Goal: Information Seeking & Learning: Learn about a topic

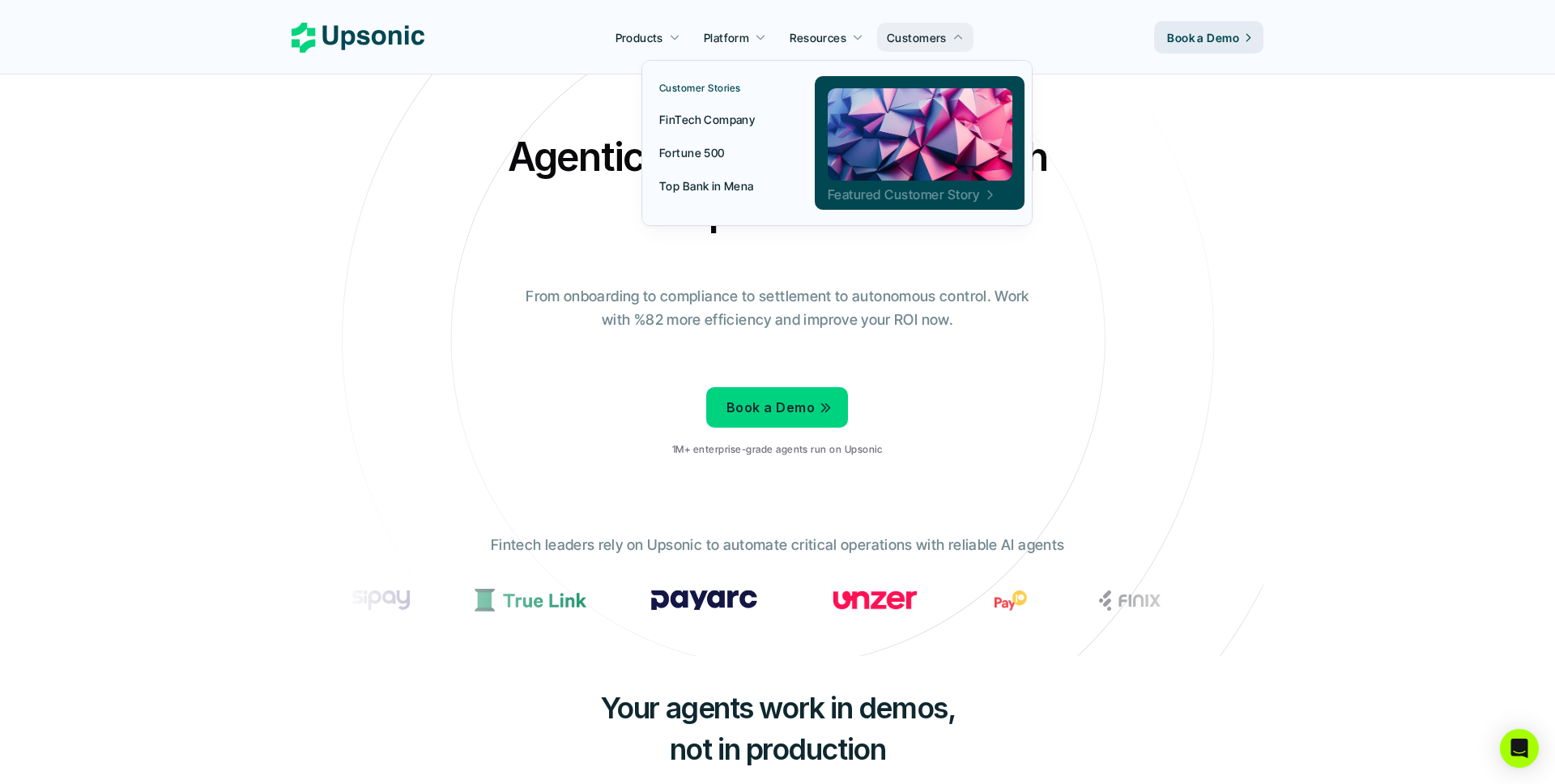
click at [865, 190] on p "Featured Customer Story" at bounding box center [902, 195] width 151 height 18
click at [874, 196] on p "Featured Customer Story" at bounding box center [902, 195] width 151 height 18
click at [911, 35] on p "Customers" at bounding box center [917, 37] width 60 height 17
click at [701, 88] on p "Customer Stories" at bounding box center [700, 88] width 81 height 12
click at [928, 35] on p "Customers" at bounding box center [917, 37] width 60 height 17
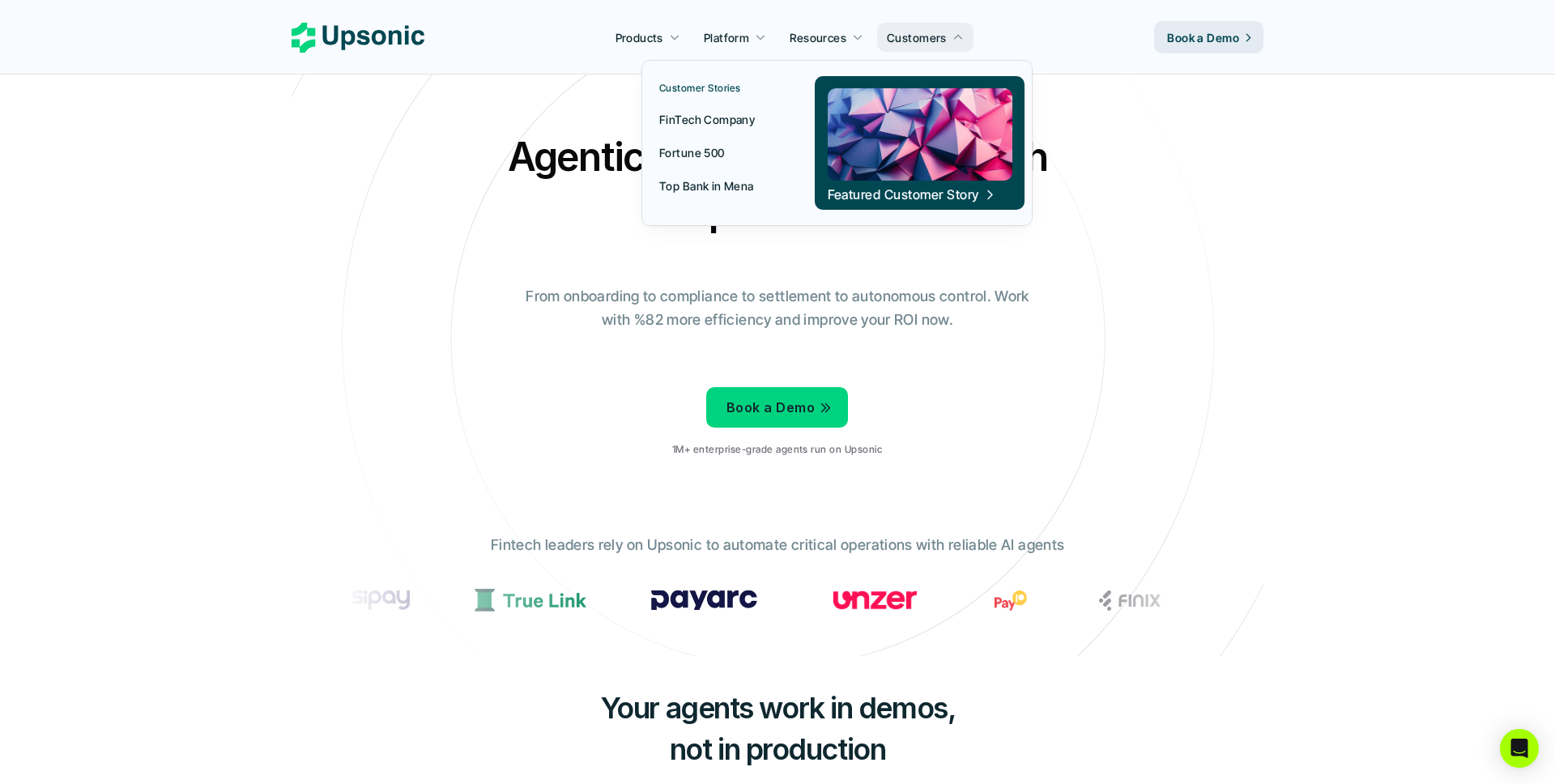
click at [699, 186] on p "Top Bank in Mena" at bounding box center [706, 185] width 95 height 17
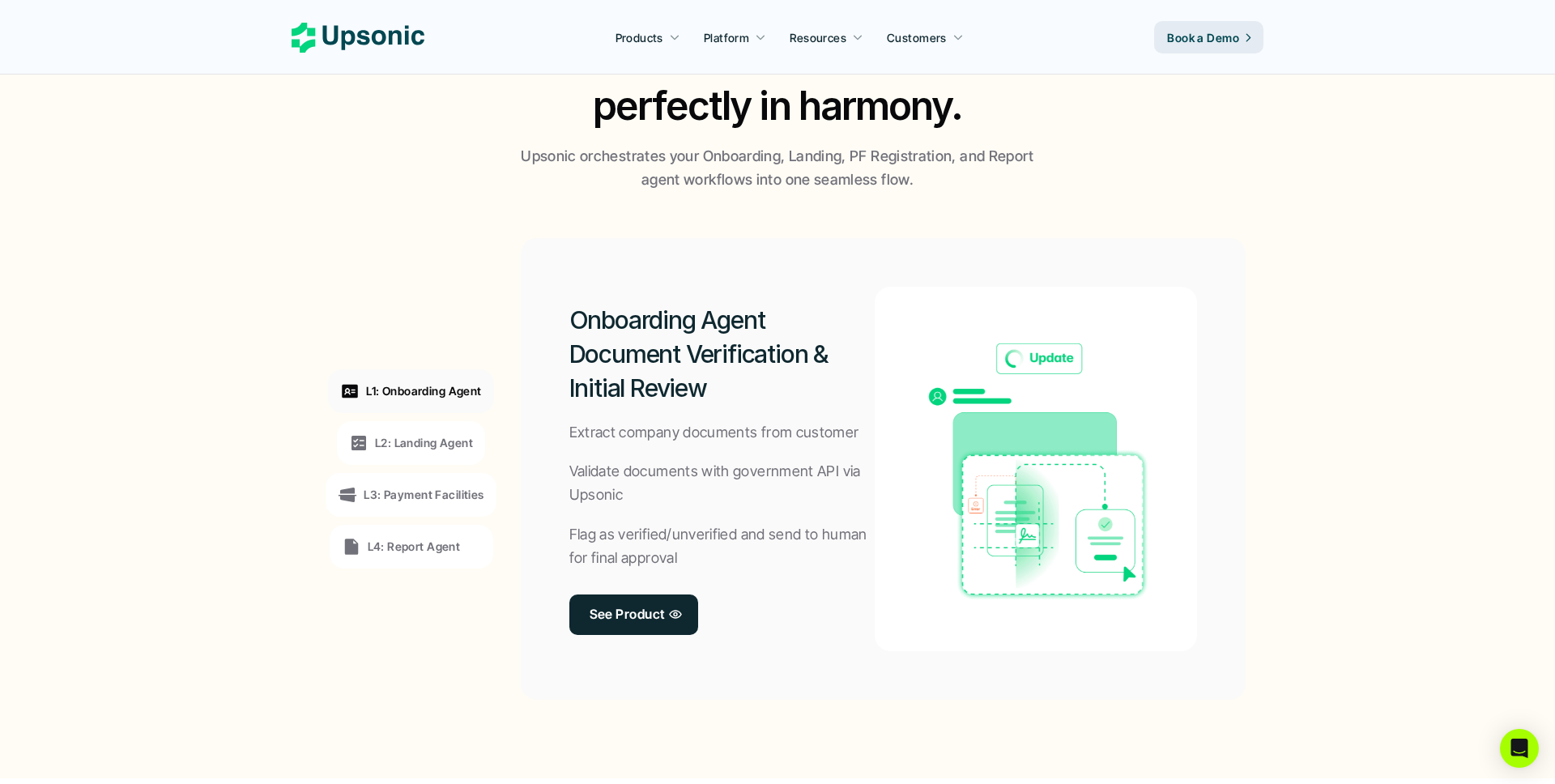
scroll to position [1090, 0]
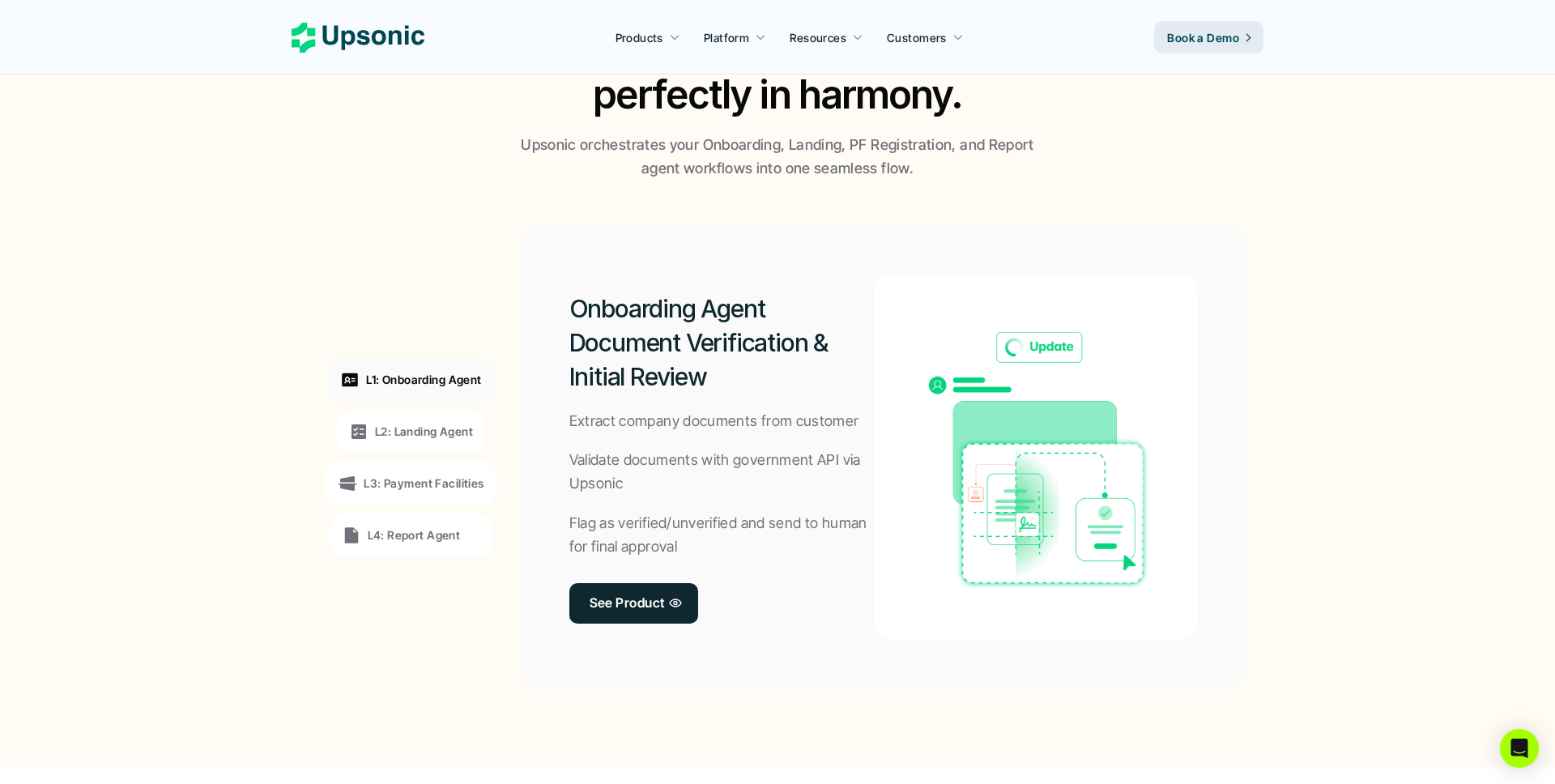
click at [386, 542] on p "L4: Report Agent" at bounding box center [413, 534] width 93 height 17
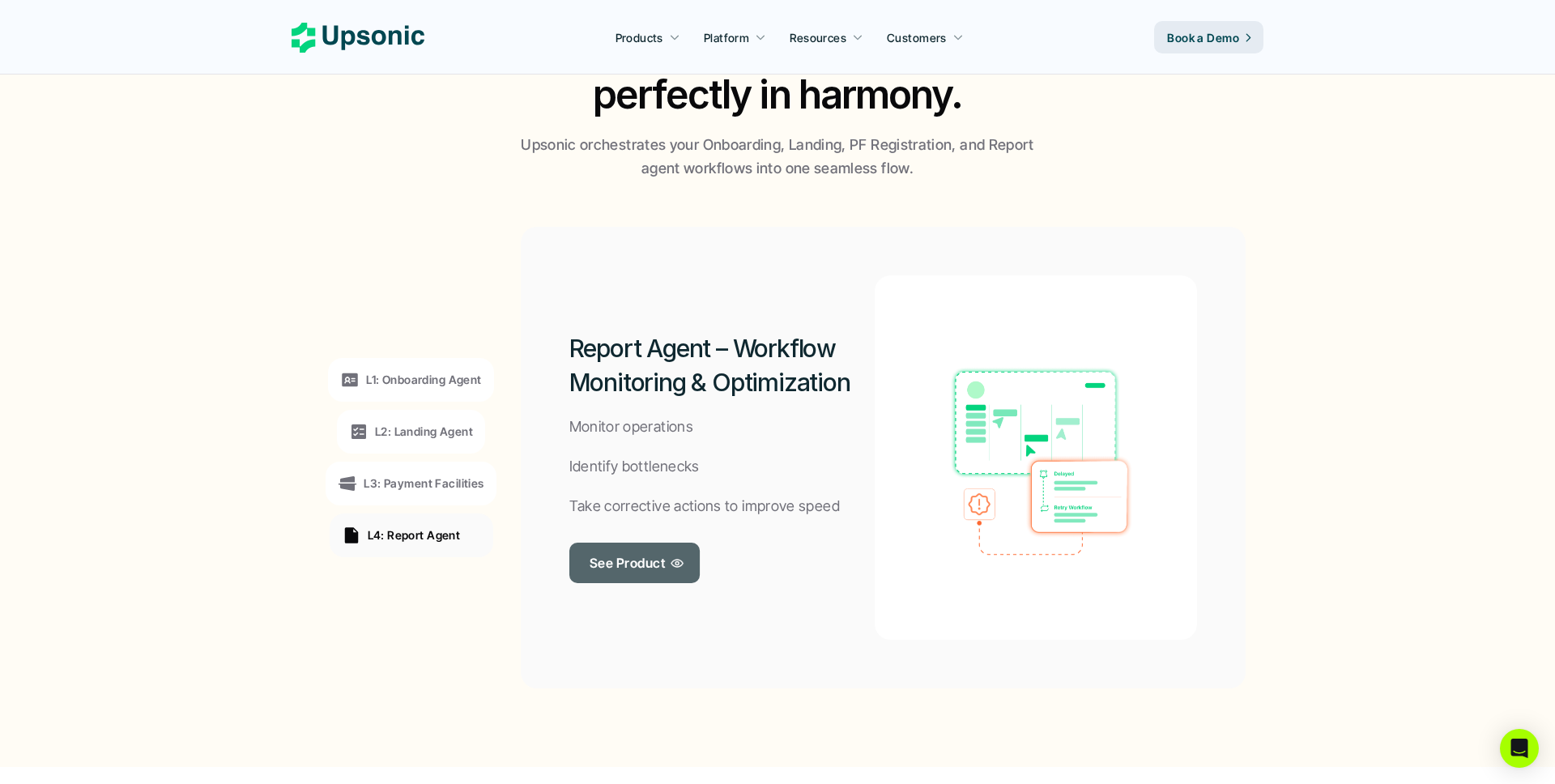
click at [598, 566] on p "See Product" at bounding box center [627, 562] width 75 height 24
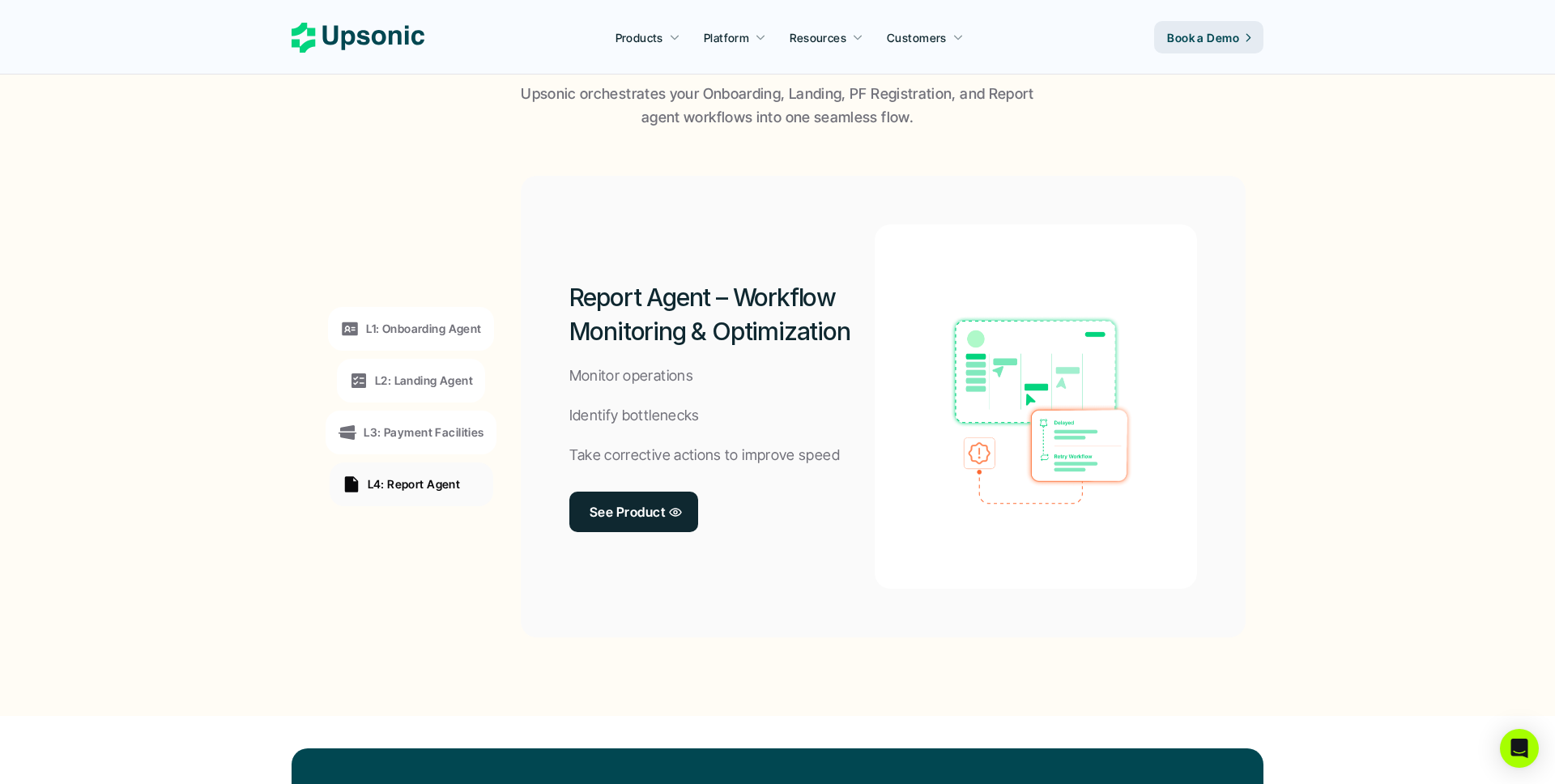
scroll to position [1185, 0]
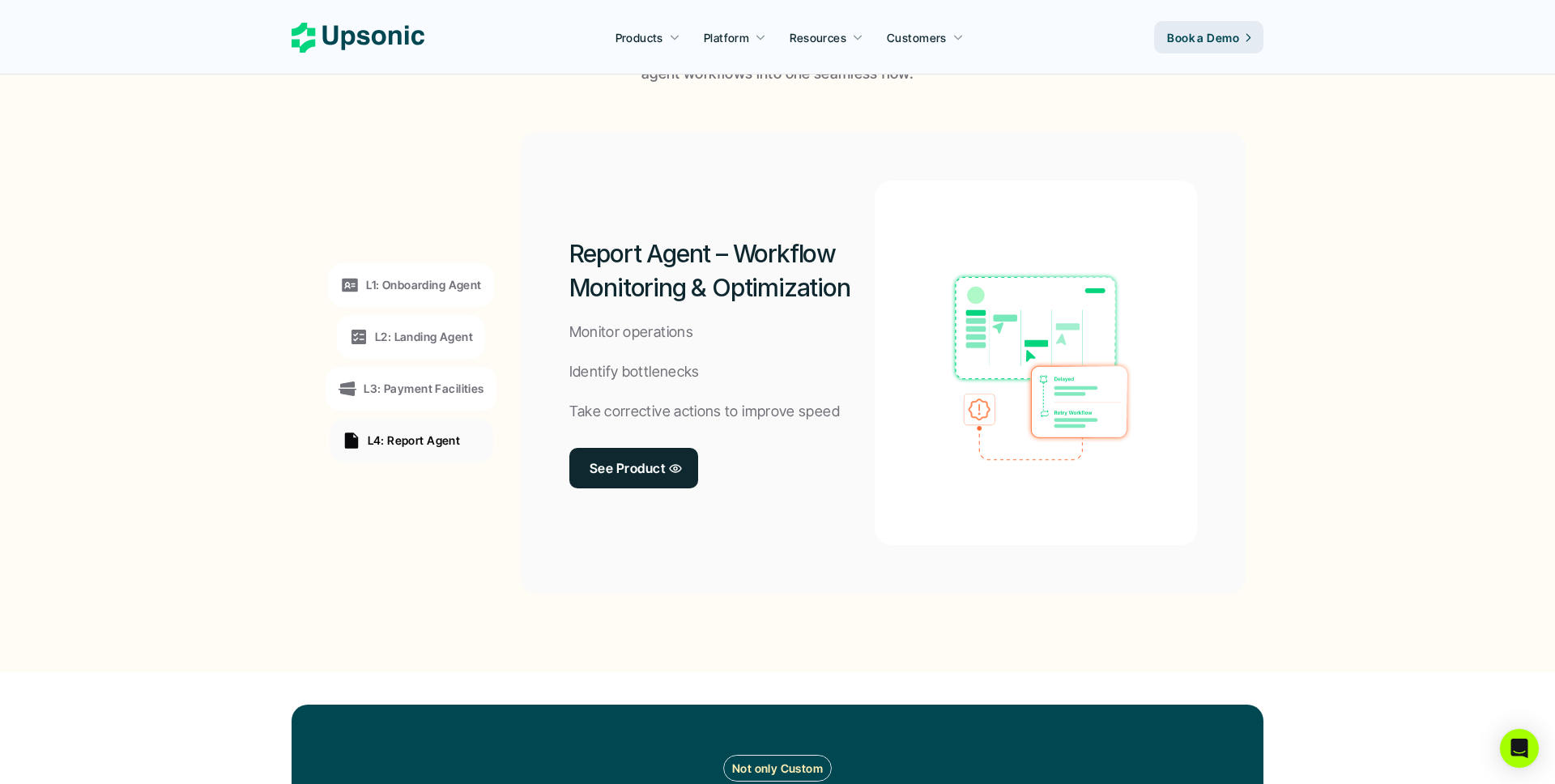
click at [405, 291] on p "L1: Onboarding Agent" at bounding box center [424, 284] width 115 height 17
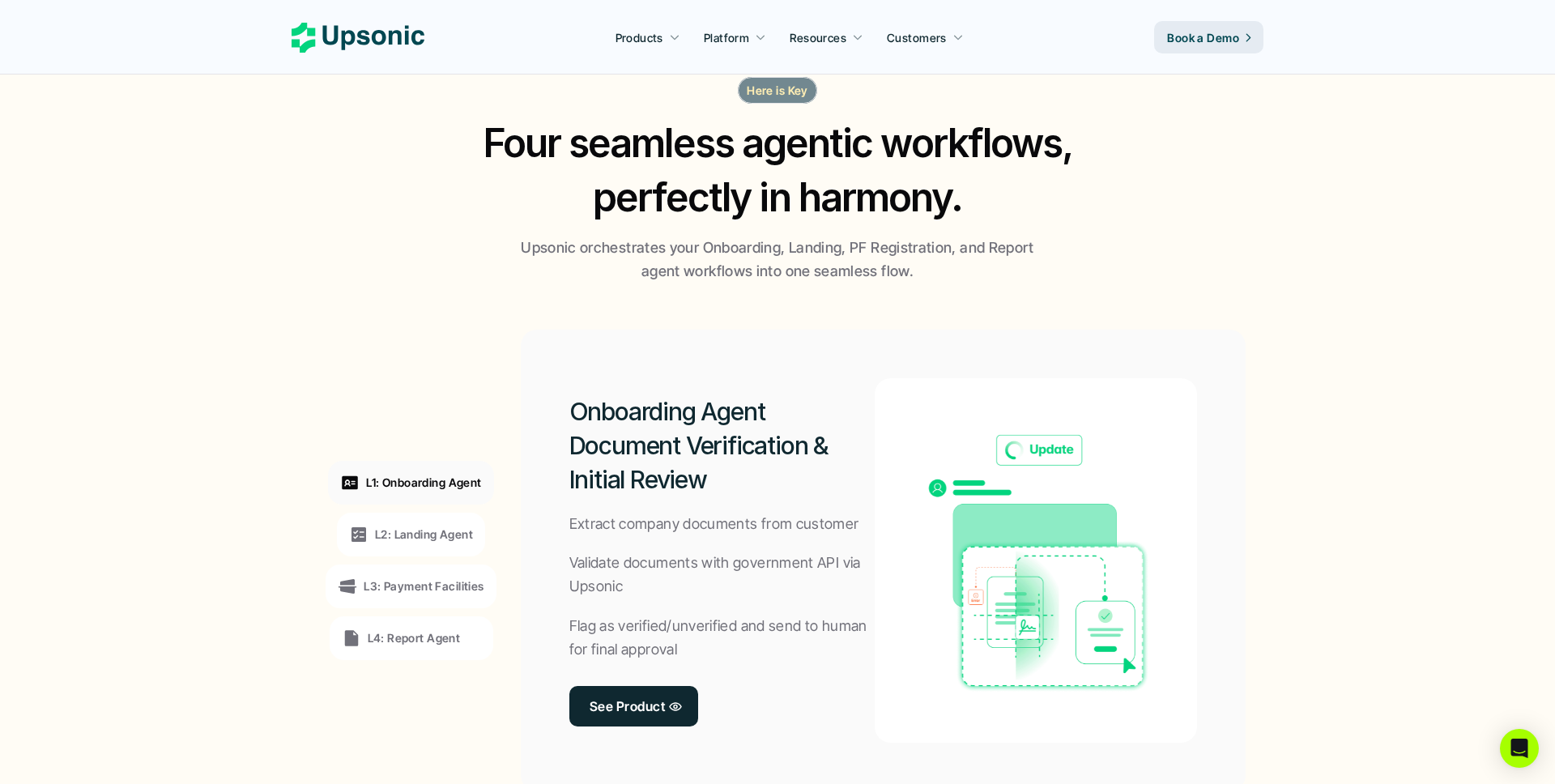
scroll to position [989, 0]
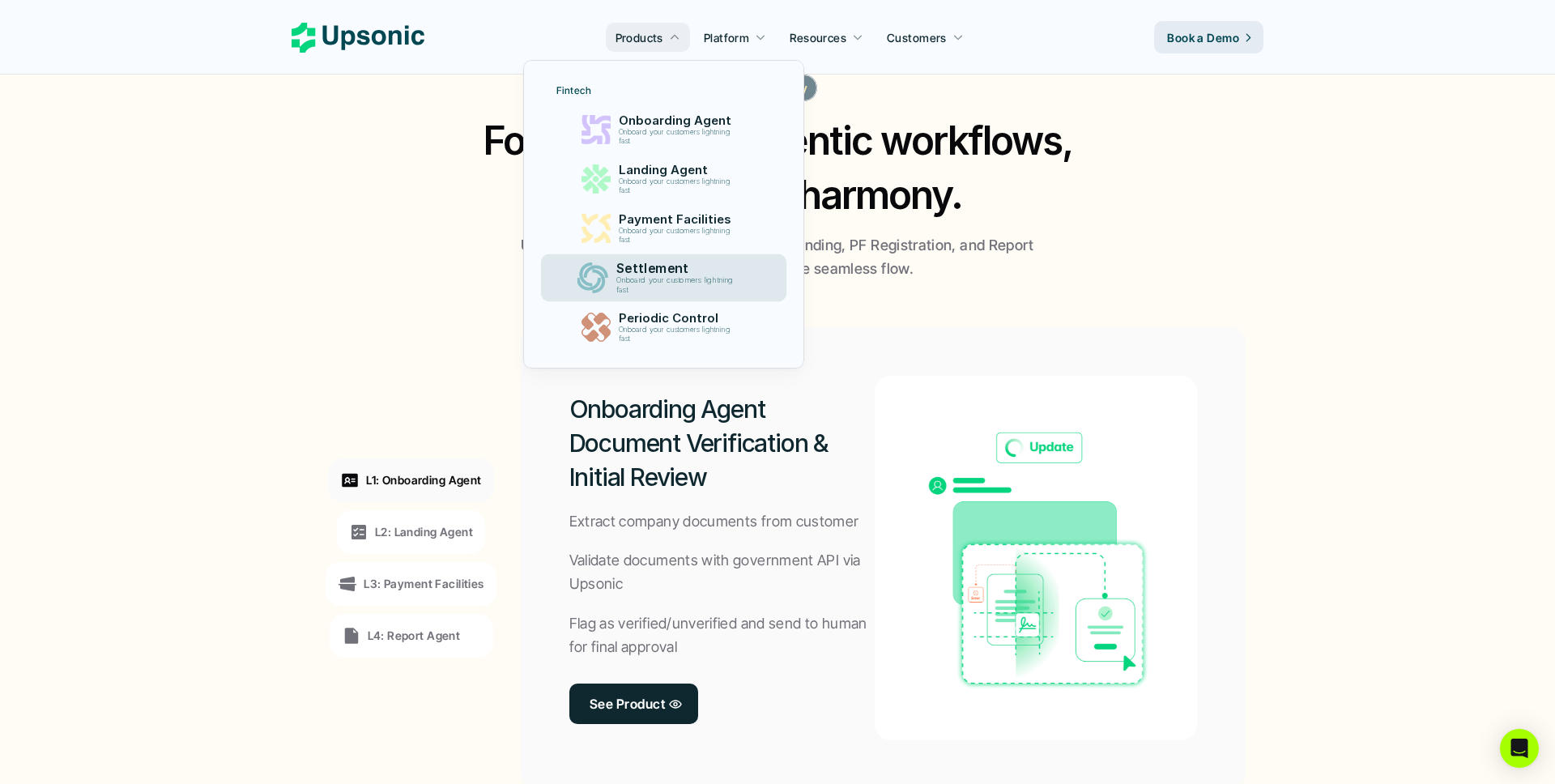
click at [710, 276] on p "Onboard your customers lightning fast" at bounding box center [677, 285] width 124 height 19
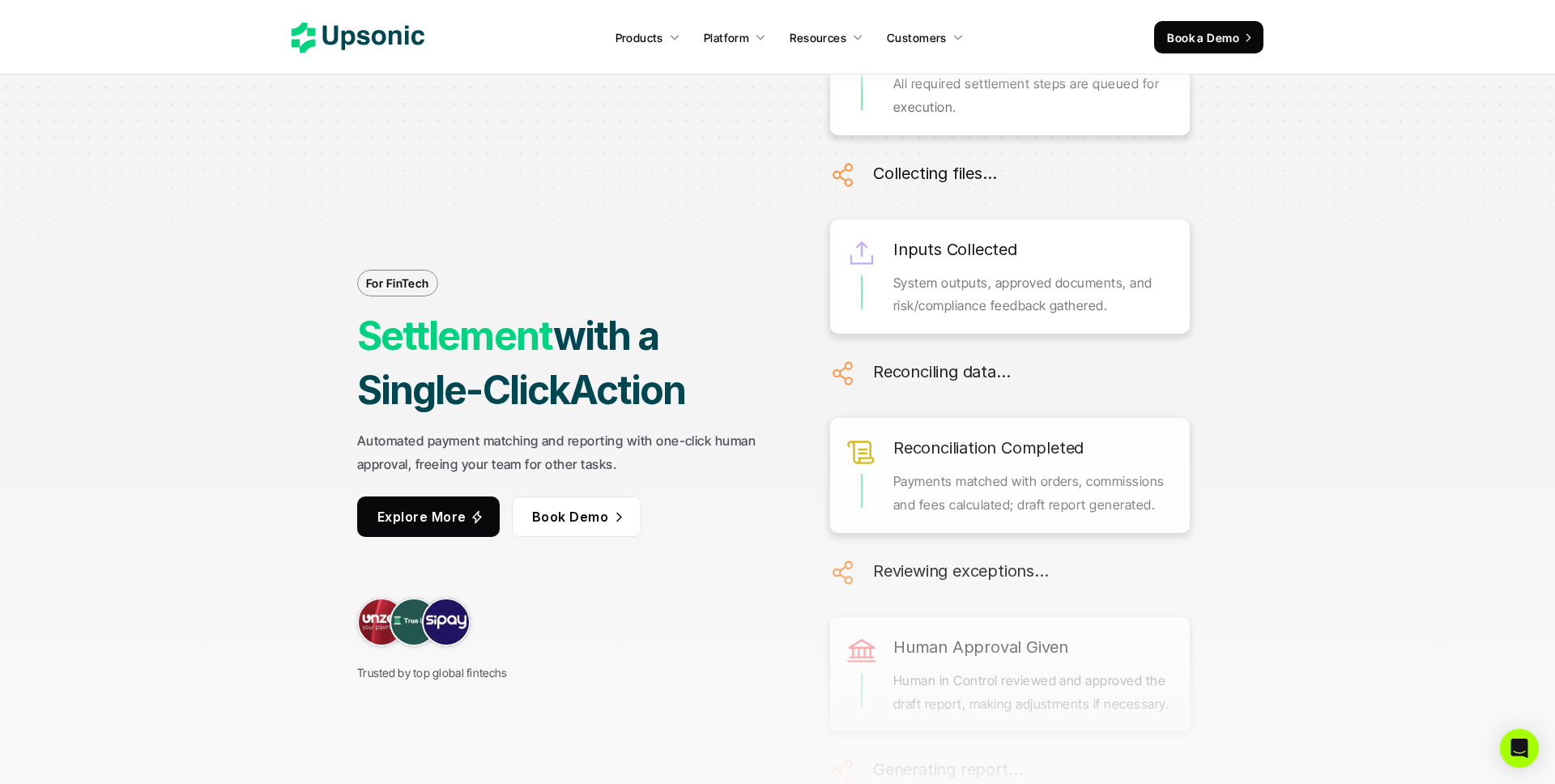
drag, startPoint x: 423, startPoint y: 441, endPoint x: 716, endPoint y: 439, distance: 293.0
click at [716, 439] on strong "Automated payment matching and reporting with one-click human approval, freeing…" at bounding box center [558, 452] width 403 height 40
click at [317, 40] on icon at bounding box center [358, 38] width 133 height 30
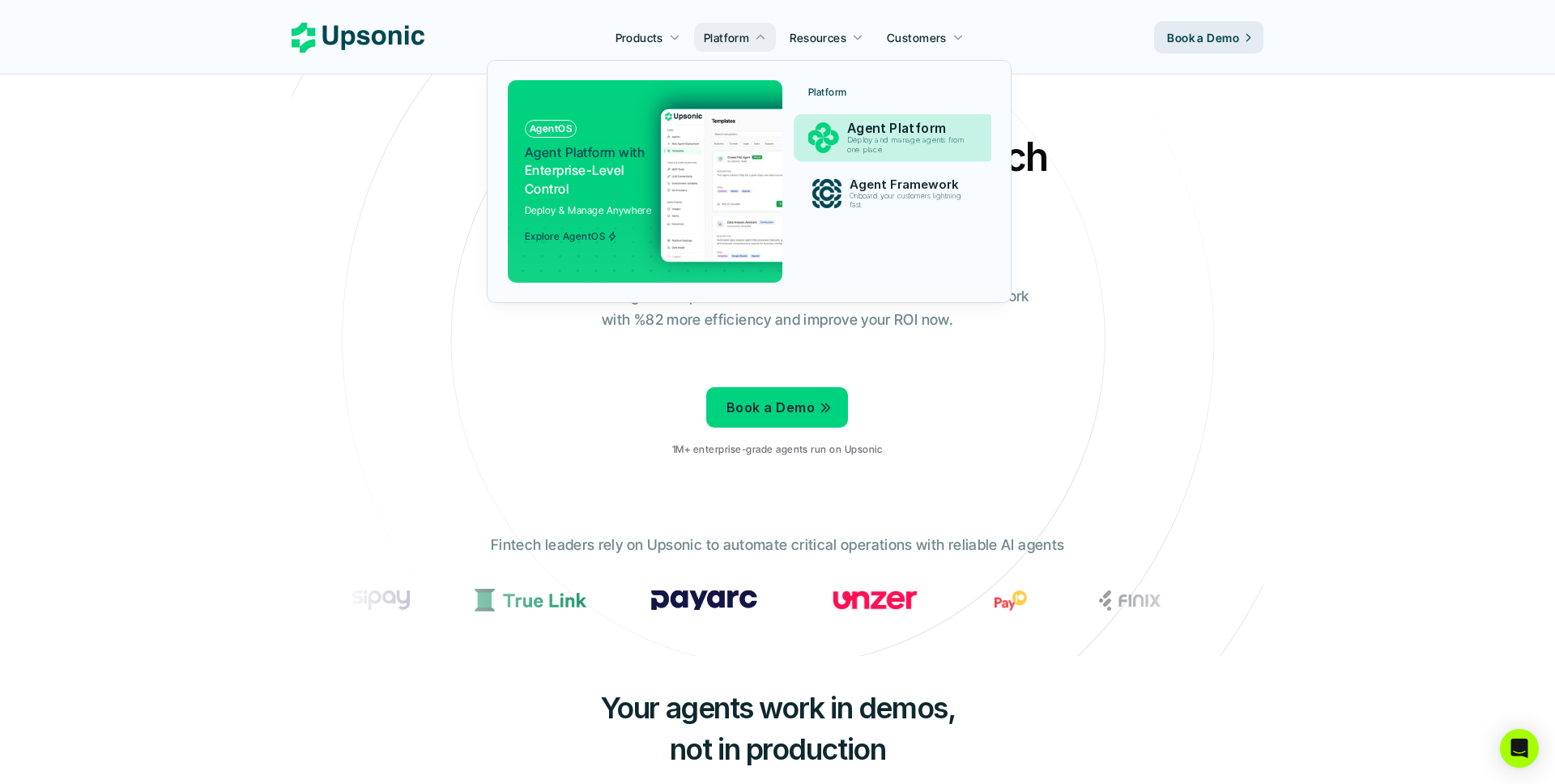
click at [841, 129] on div "Agent Platform Deploy and manage agents from one place" at bounding box center [910, 138] width 142 height 41
click at [891, 140] on p "Deploy and manage agents from one place" at bounding box center [909, 145] width 124 height 19
click at [874, 120] on p "Agent Platform" at bounding box center [910, 127] width 126 height 15
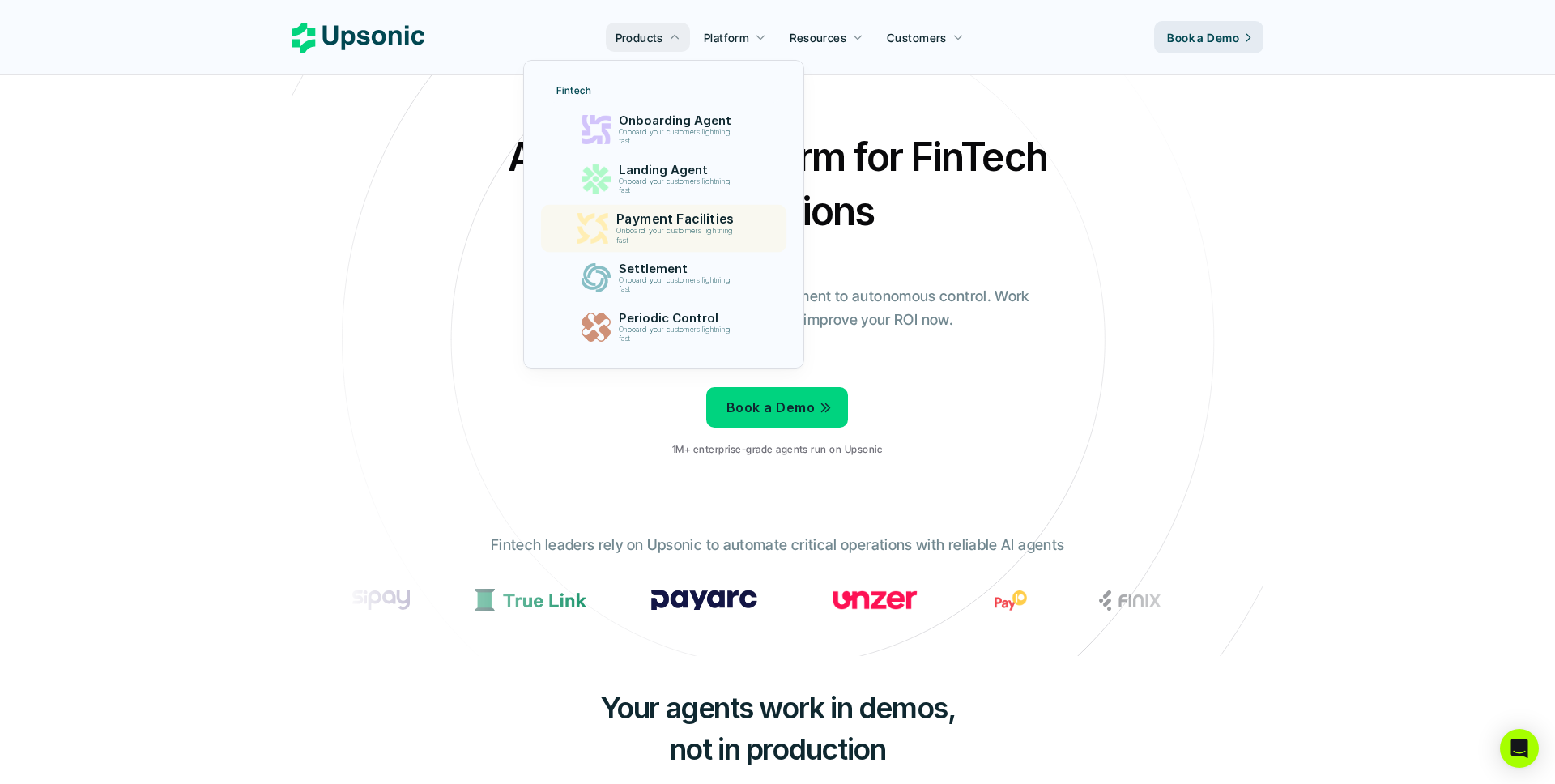
click at [627, 224] on p "Payment Facilities" at bounding box center [678, 219] width 126 height 15
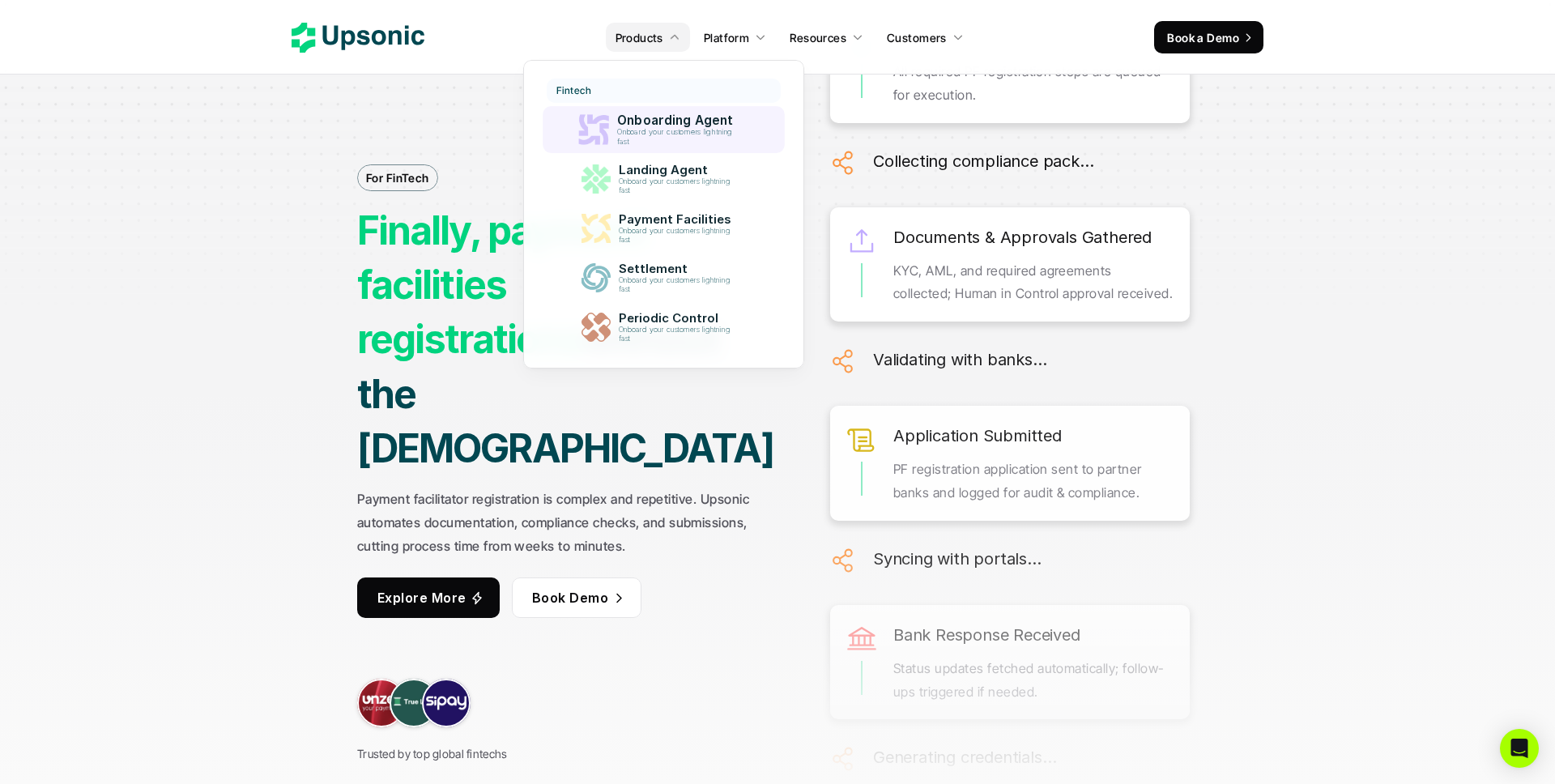
click at [665, 134] on p "Onboard your customers lightning fast" at bounding box center [677, 137] width 122 height 18
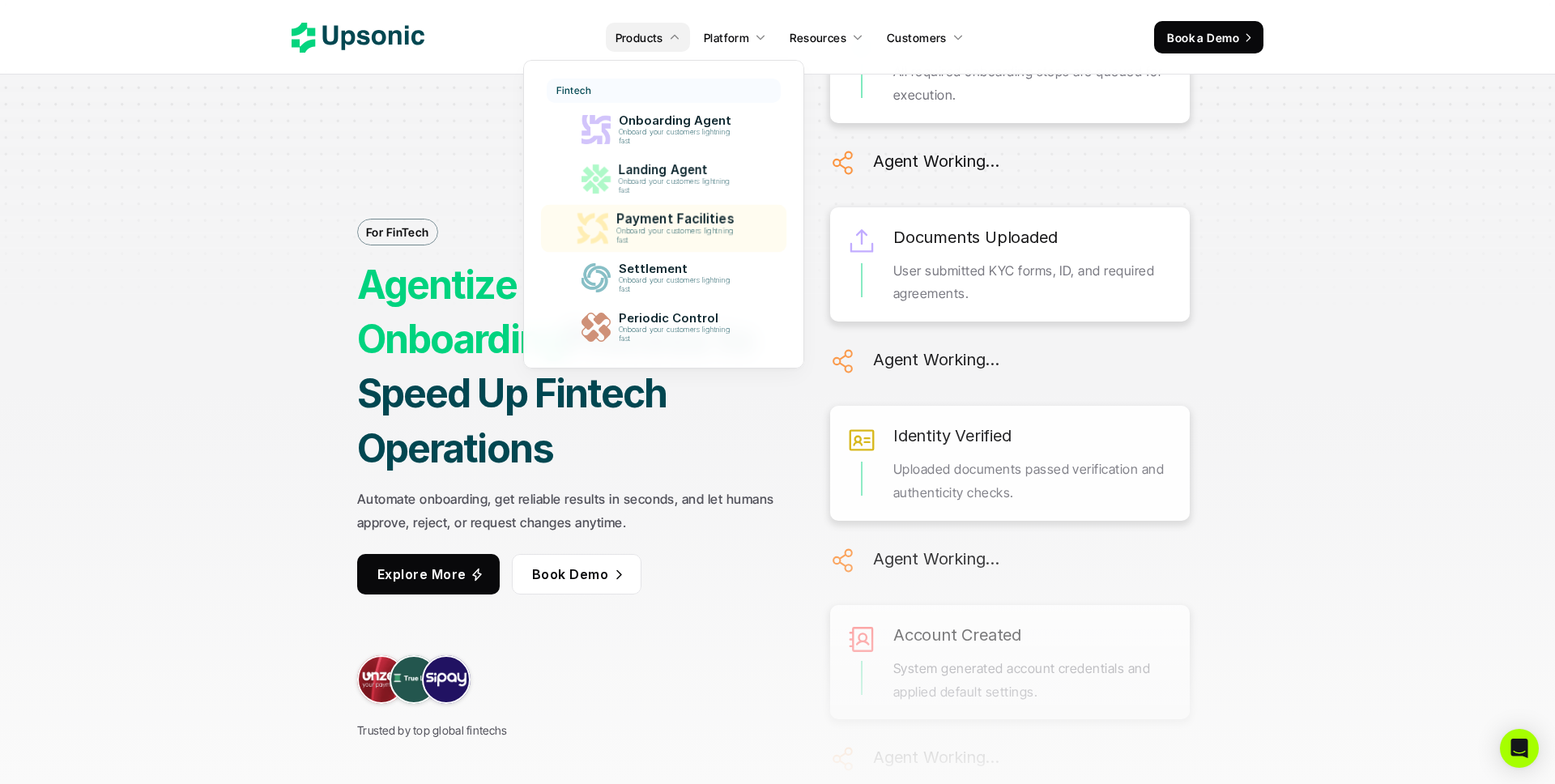
click at [678, 208] on div "Payment Facilities Onboard your customers lightning fast" at bounding box center [678, 228] width 142 height 41
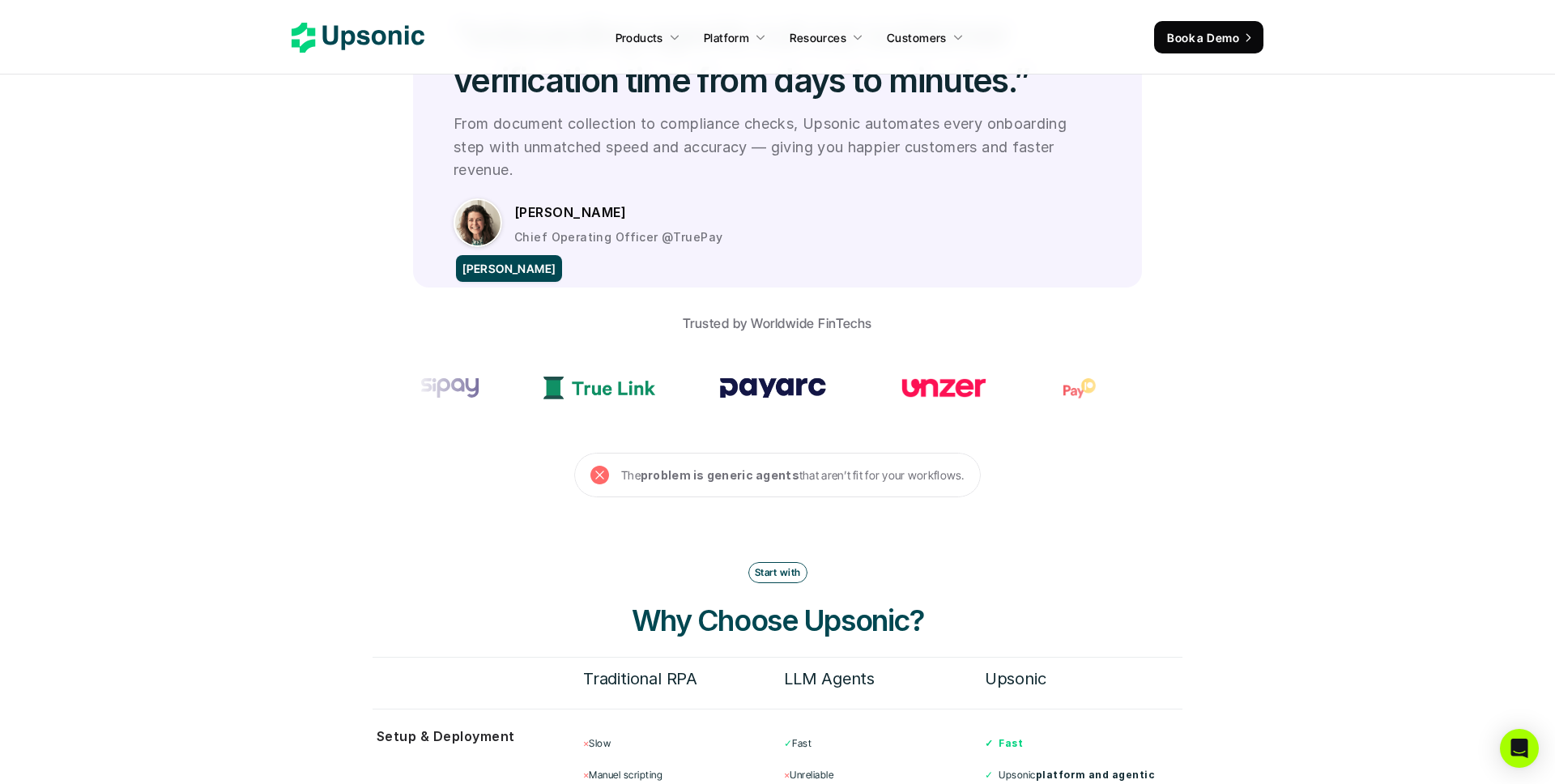
scroll to position [4535, 0]
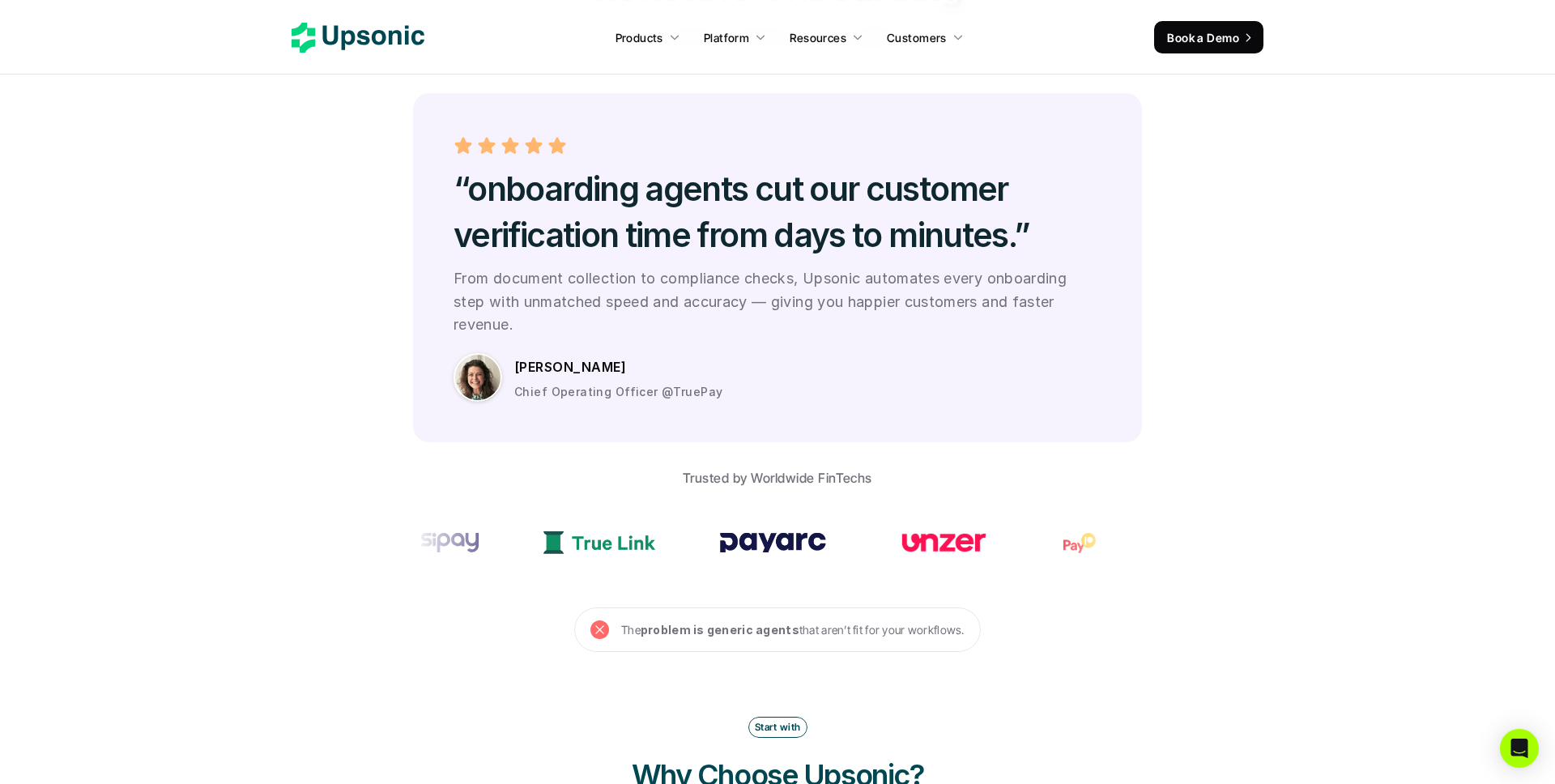
drag, startPoint x: 520, startPoint y: 372, endPoint x: 605, endPoint y: 372, distance: 85.0
click at [605, 372] on div "[PERSON_NAME] Chief Operating Officer @TruePay" at bounding box center [807, 378] width 587 height 44
click at [479, 502] on section at bounding box center [778, 542] width 729 height 81
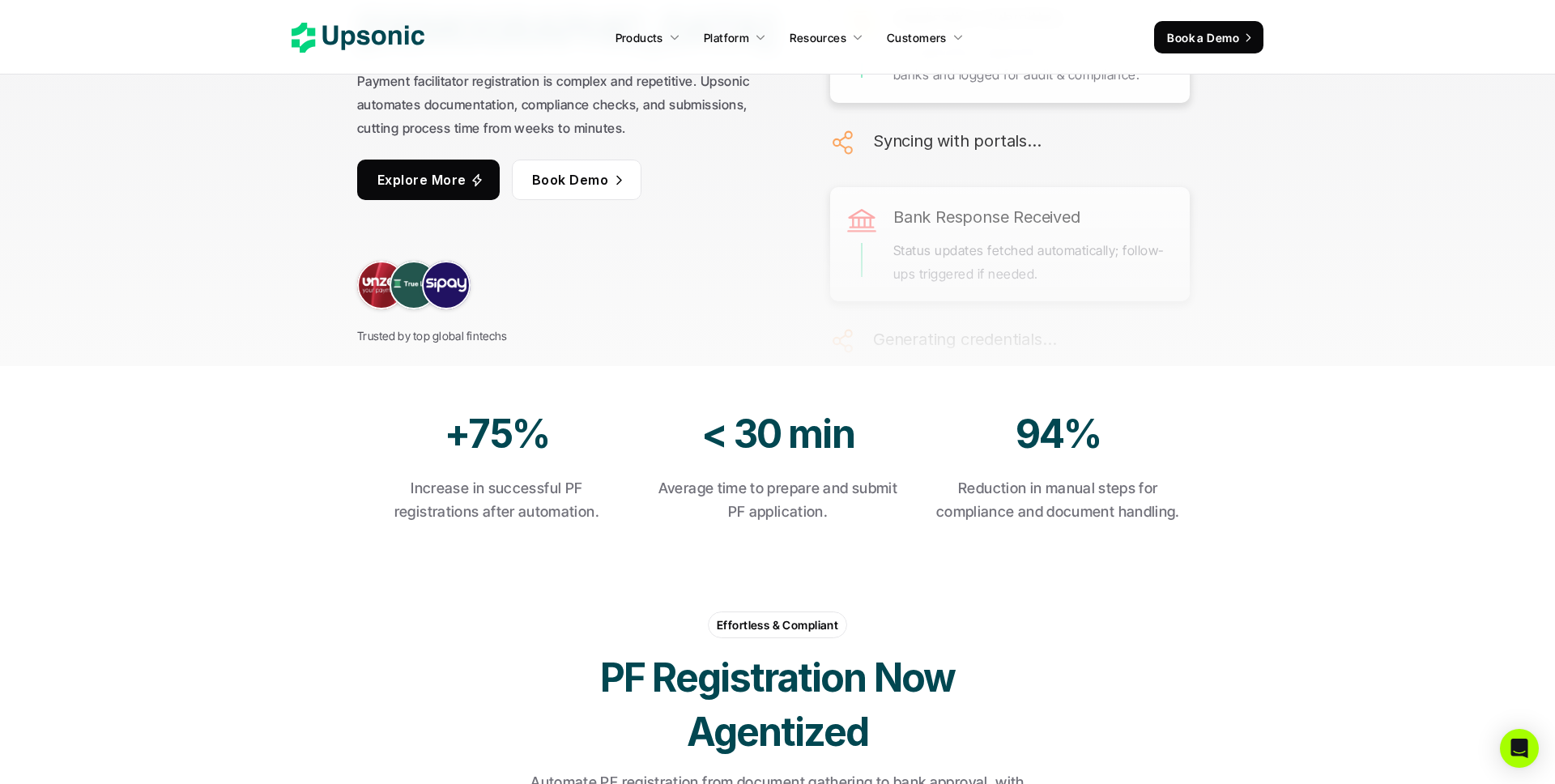
scroll to position [0, 0]
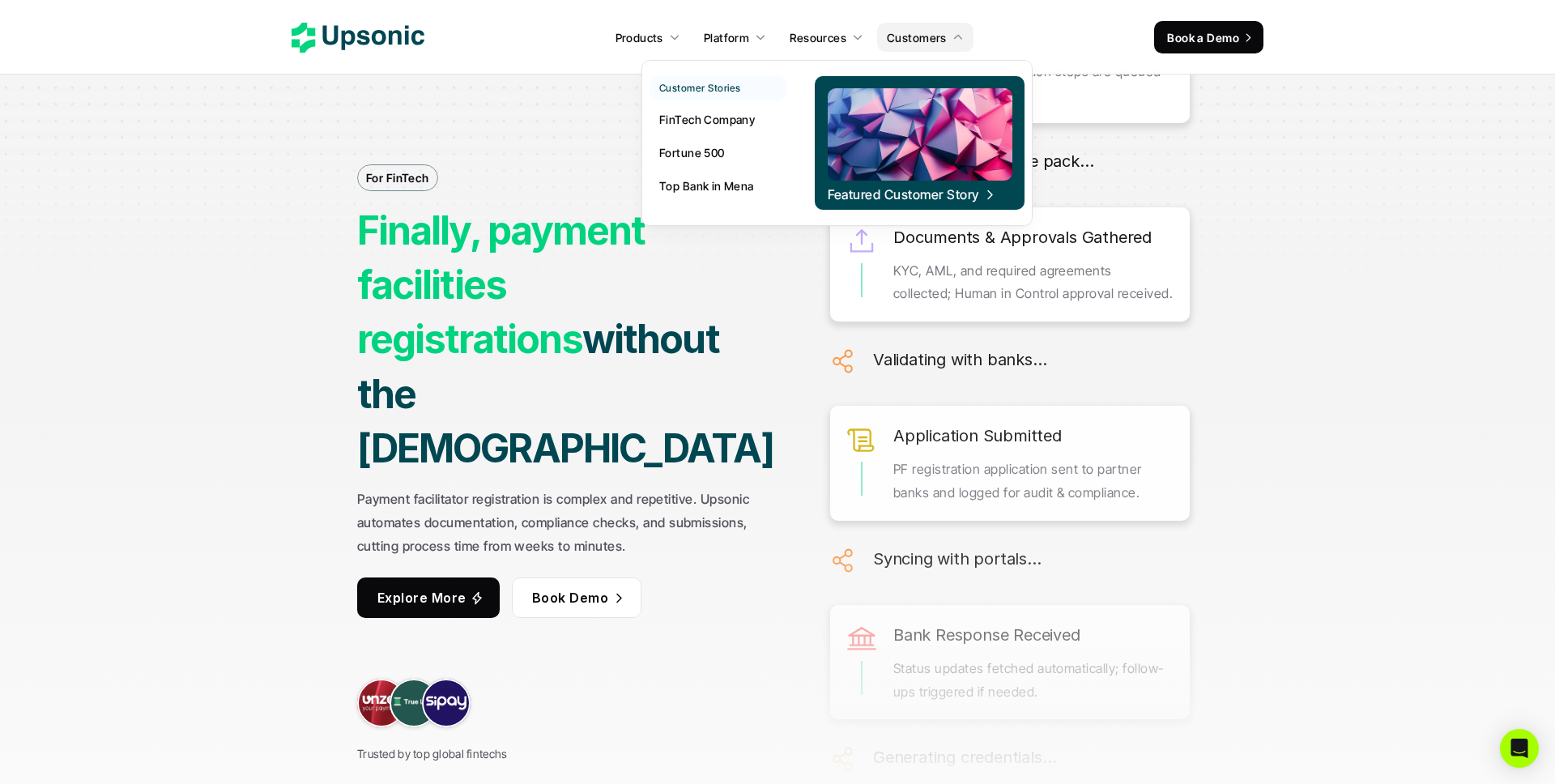
click at [927, 42] on p "Customers" at bounding box center [917, 37] width 60 height 17
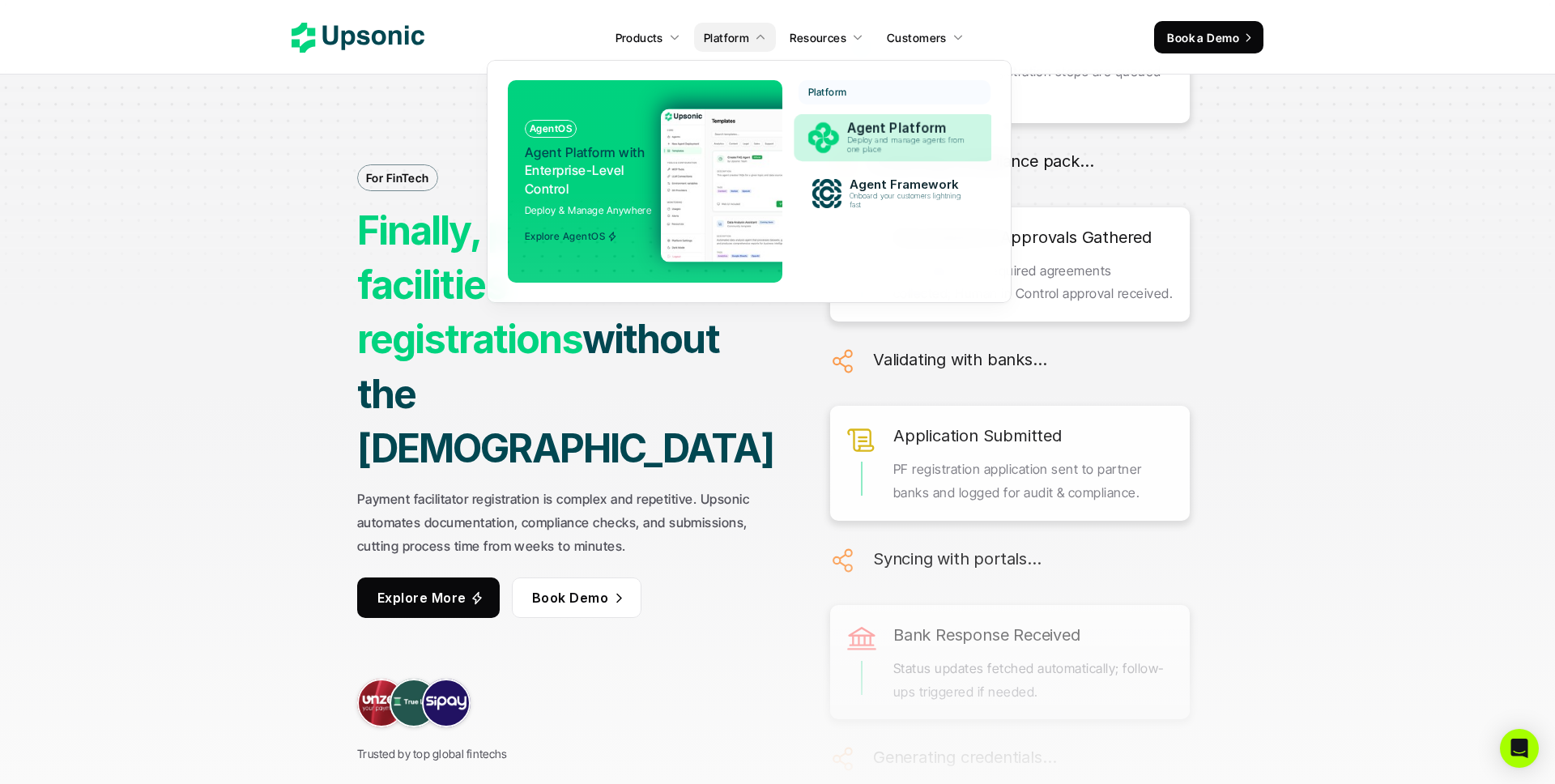
click at [852, 136] on p "Deploy and manage agents from one place" at bounding box center [909, 145] width 124 height 19
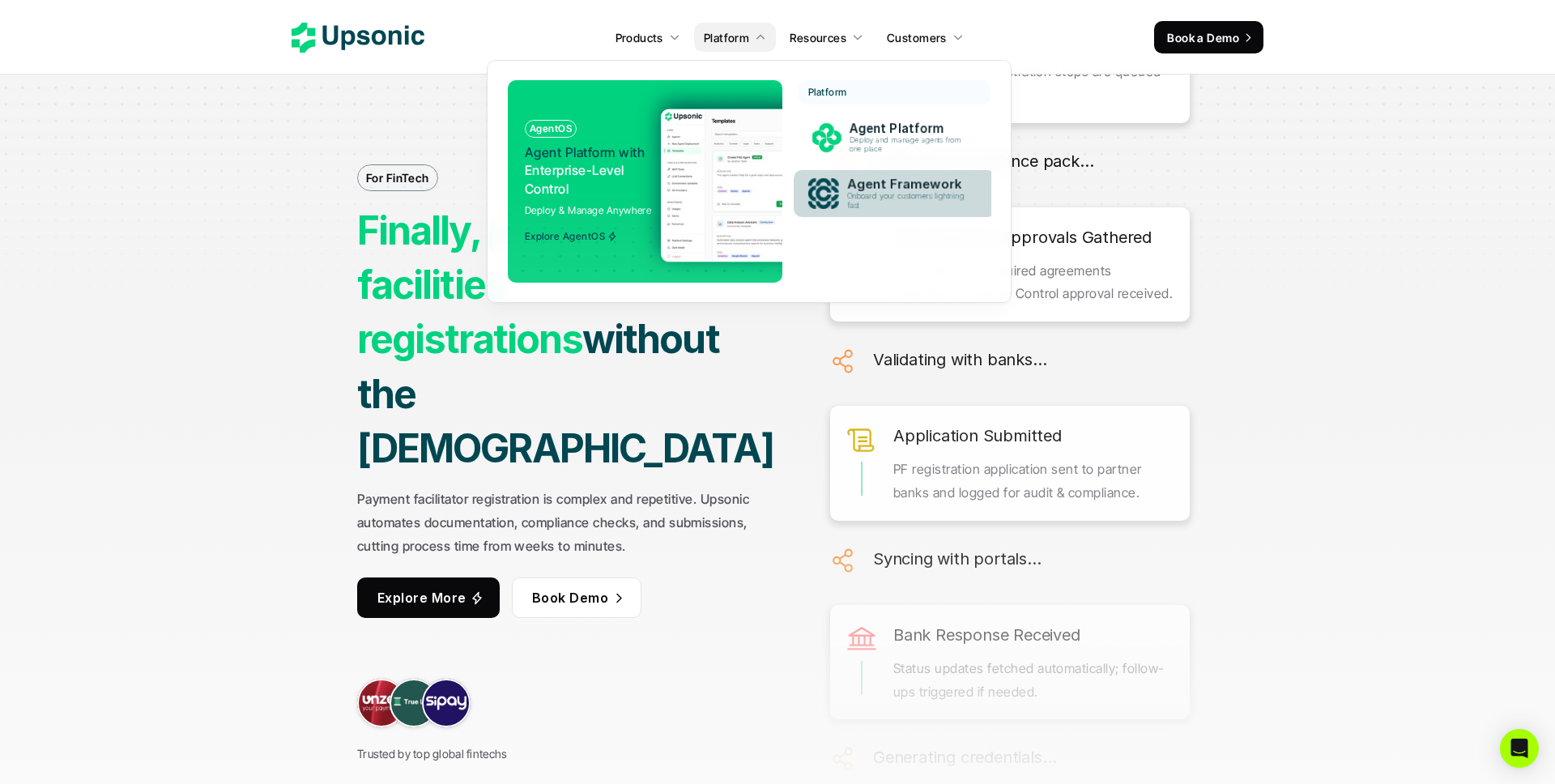
click at [852, 188] on p "Agent Framework" at bounding box center [910, 183] width 126 height 15
click at [584, 231] on p "Explore AgentOS" at bounding box center [565, 236] width 81 height 12
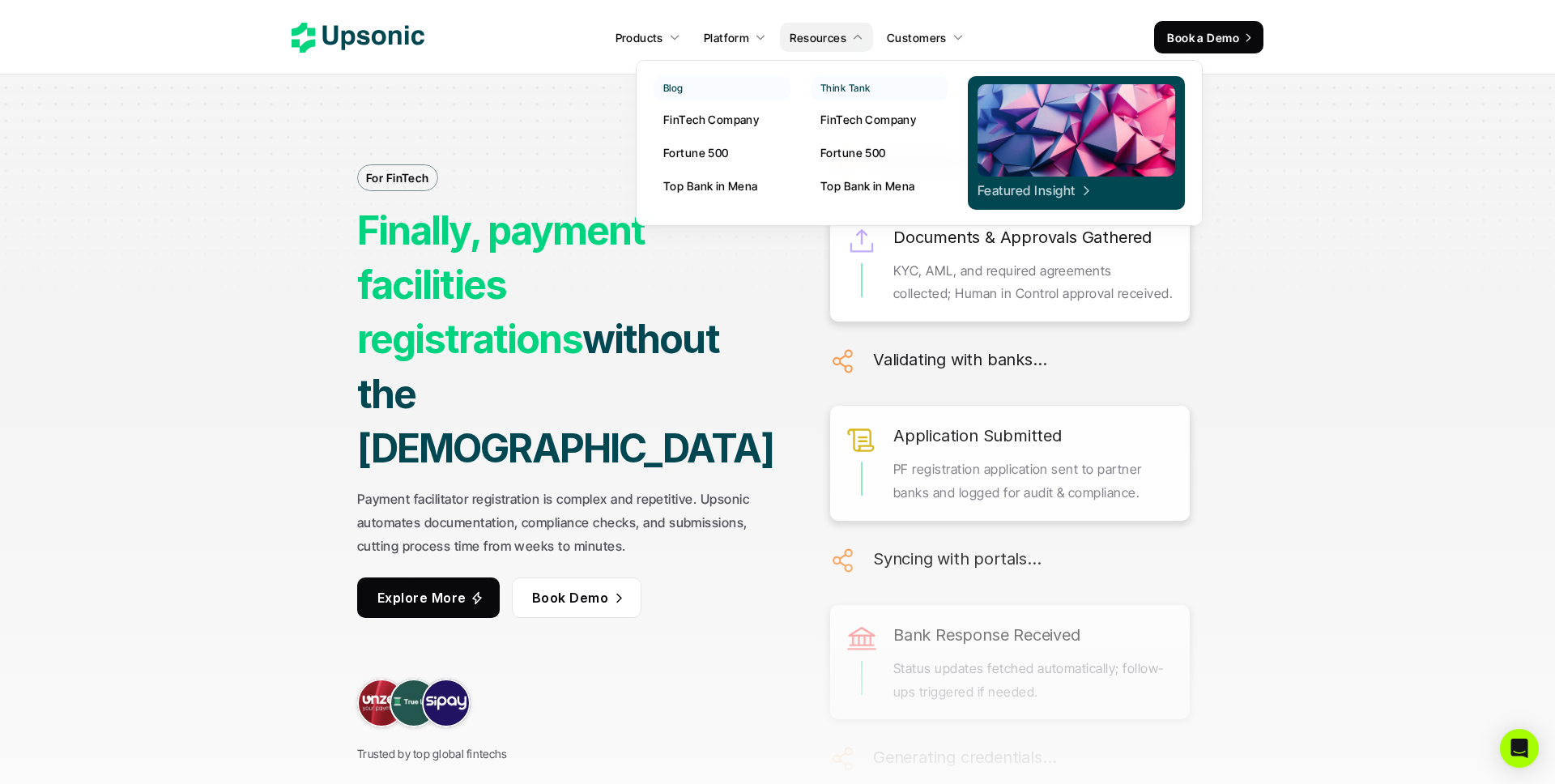
click at [1021, 195] on p "Featured Insight" at bounding box center [1026, 190] width 98 height 18
